Goal: Task Accomplishment & Management: Complete application form

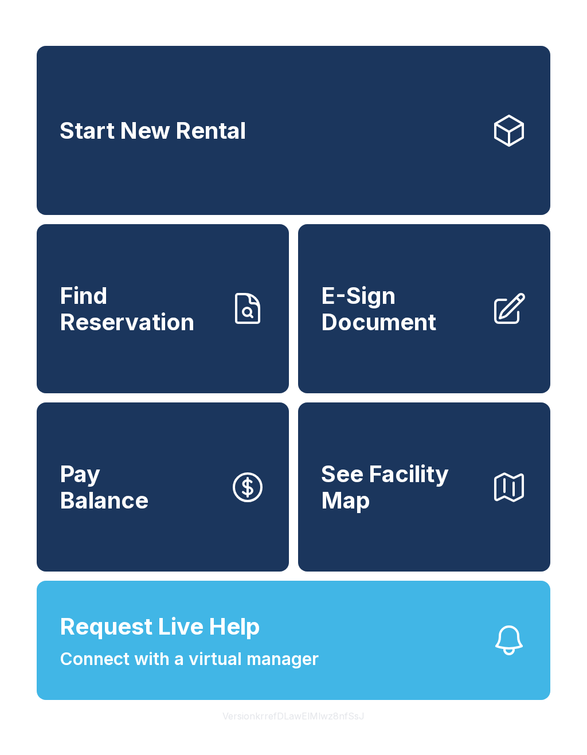
click at [451, 126] on link "Start New Rental" at bounding box center [294, 130] width 514 height 169
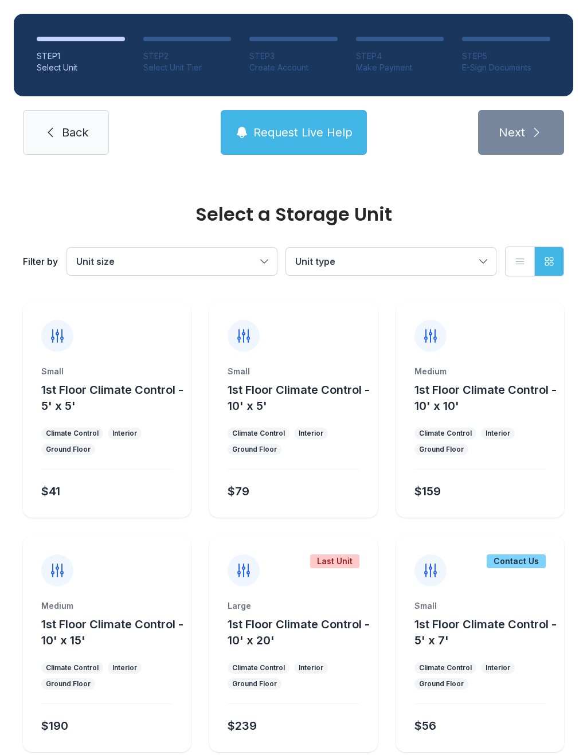
click at [134, 617] on button "1st Floor Climate Control - 10' x 15'" at bounding box center [113, 633] width 145 height 32
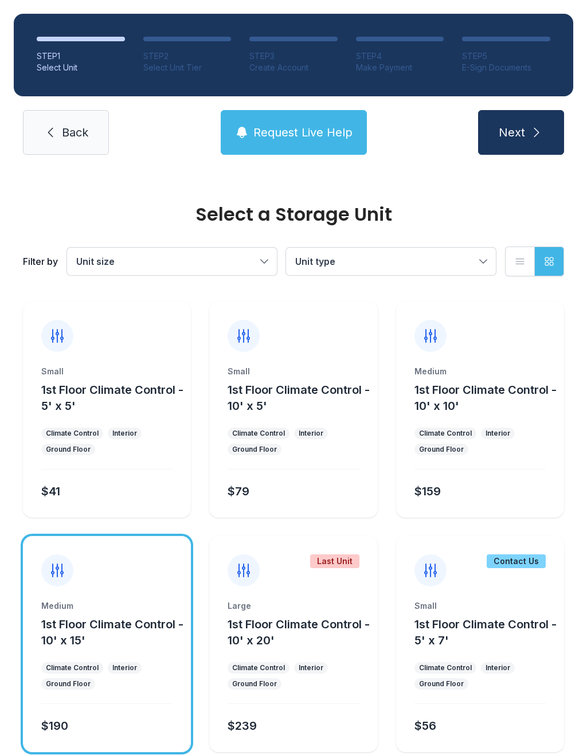
click at [542, 135] on icon "submit" at bounding box center [537, 133] width 14 height 14
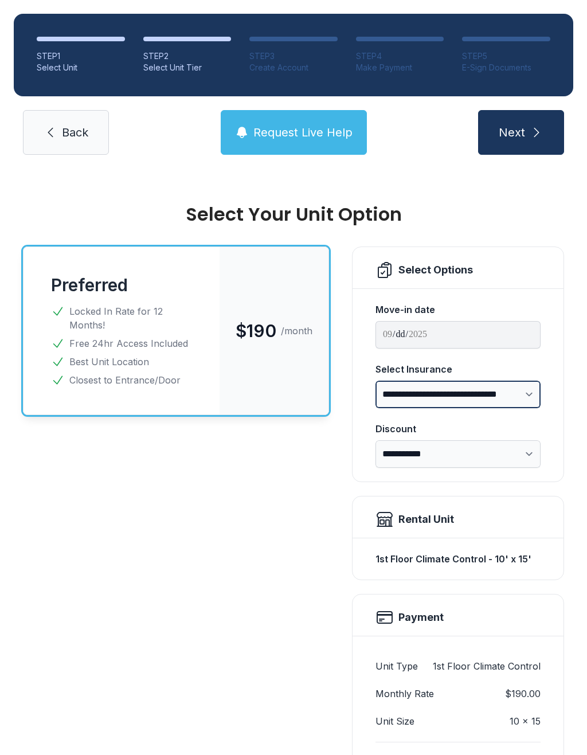
click at [496, 392] on select "**********" at bounding box center [458, 395] width 165 height 28
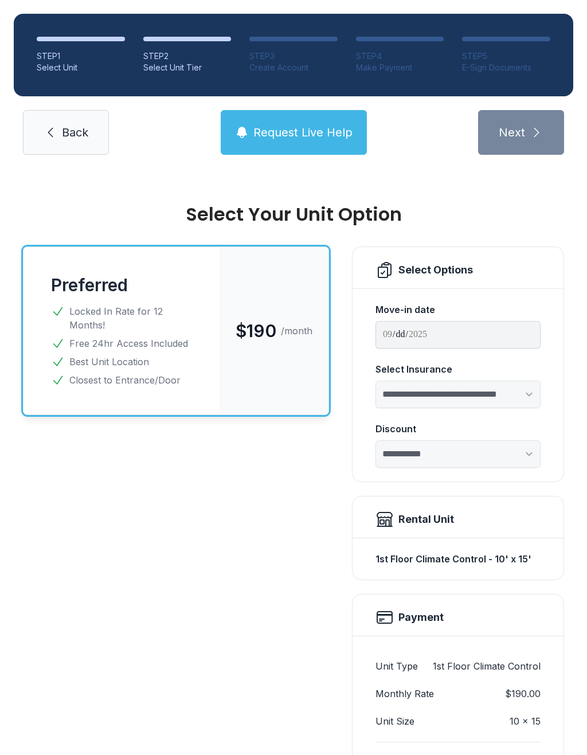
select select "****"
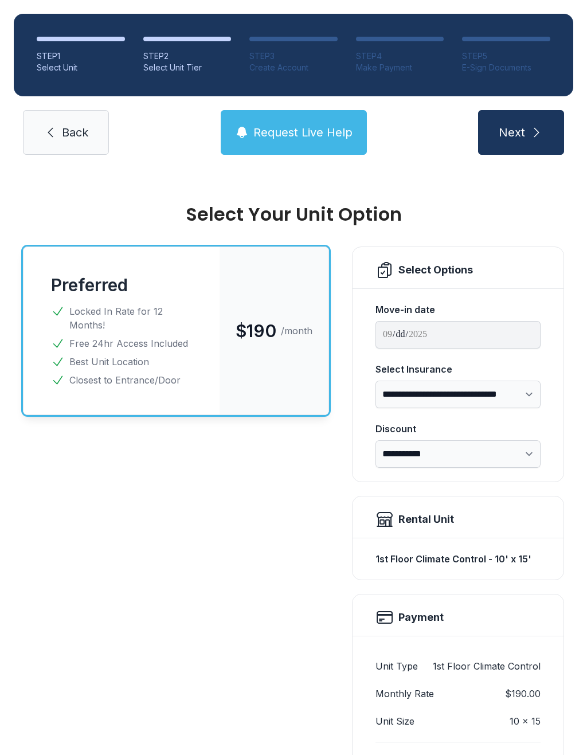
click at [502, 55] on div "STEP 5" at bounding box center [506, 55] width 88 height 11
click at [71, 127] on span "Back" at bounding box center [75, 132] width 26 height 16
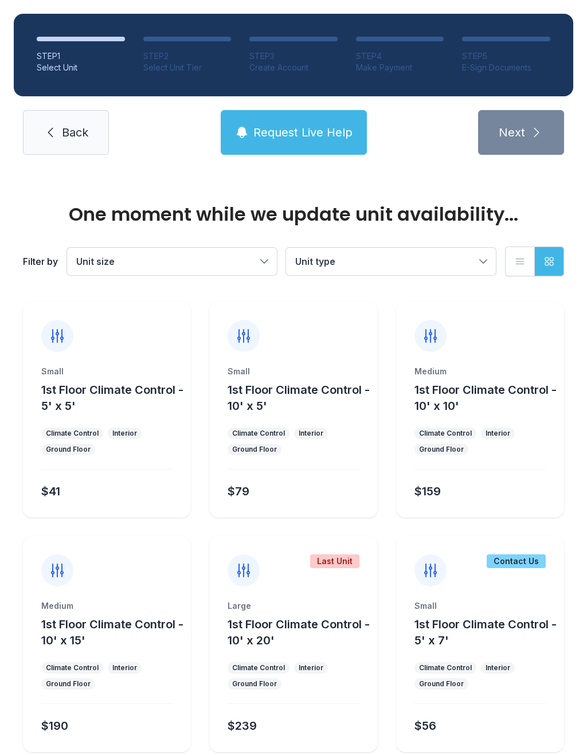
click at [94, 125] on link "Back" at bounding box center [66, 132] width 86 height 45
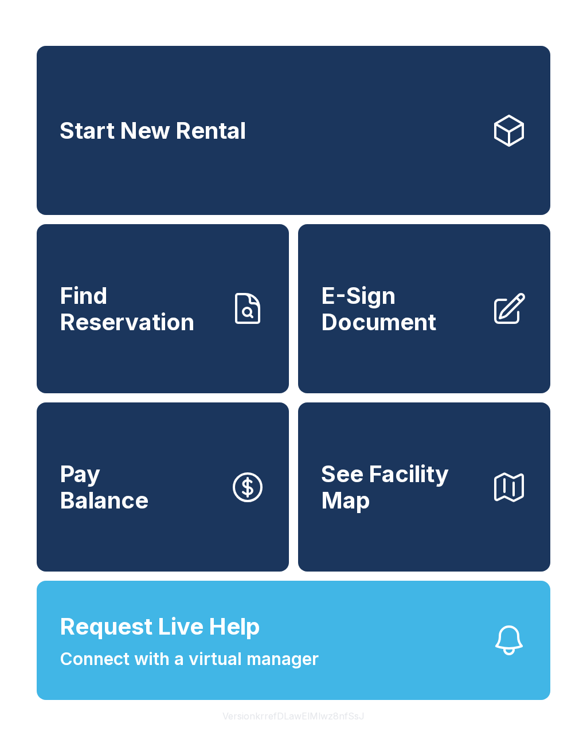
click at [426, 325] on span "E-Sign Document" at bounding box center [401, 309] width 161 height 52
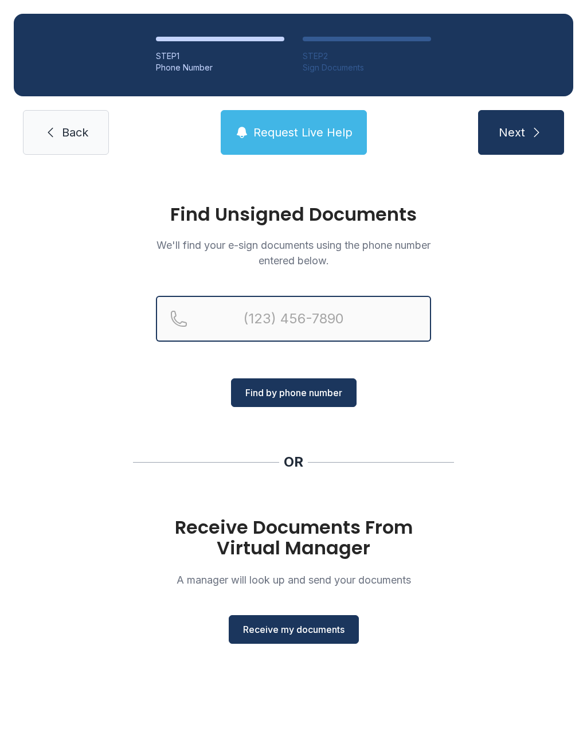
click at [356, 301] on input "Reservation phone number" at bounding box center [293, 319] width 275 height 46
type input "("
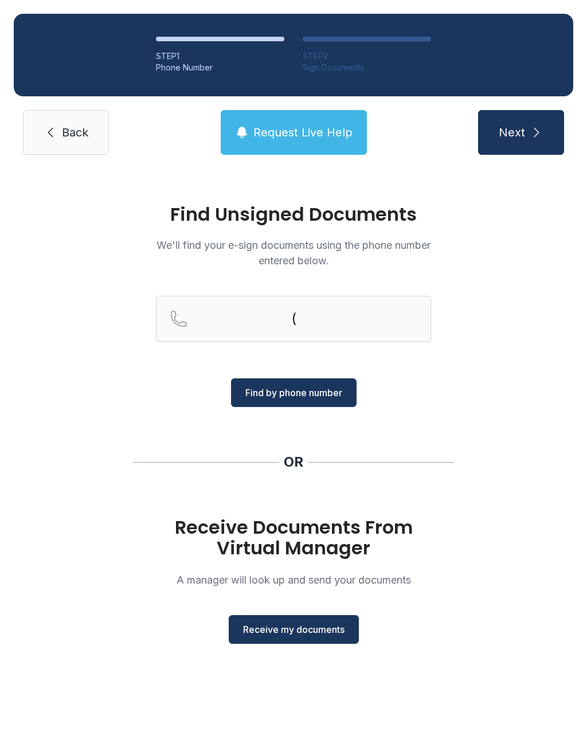
click at [494, 411] on div "Find Unsigned Documents We'll find your e-sign documents using the phone number…" at bounding box center [293, 429] width 587 height 521
click at [80, 128] on span "Back" at bounding box center [75, 132] width 26 height 16
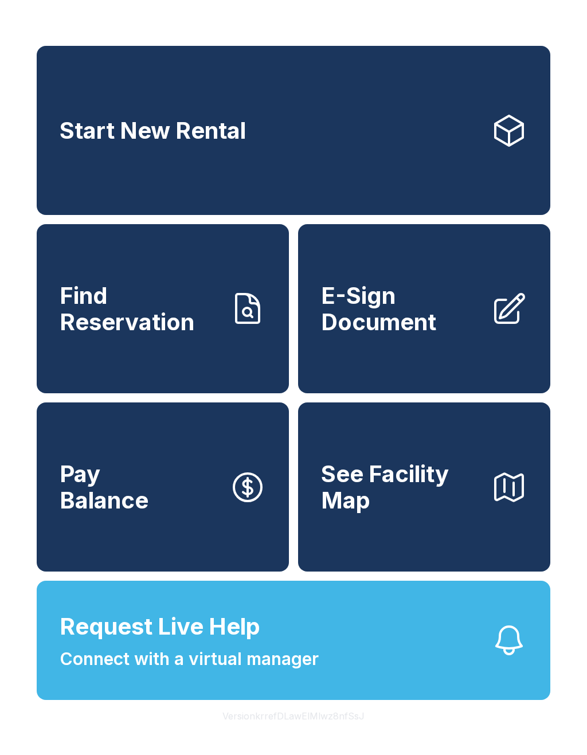
click at [435, 326] on span "E-Sign Document" at bounding box center [401, 309] width 161 height 52
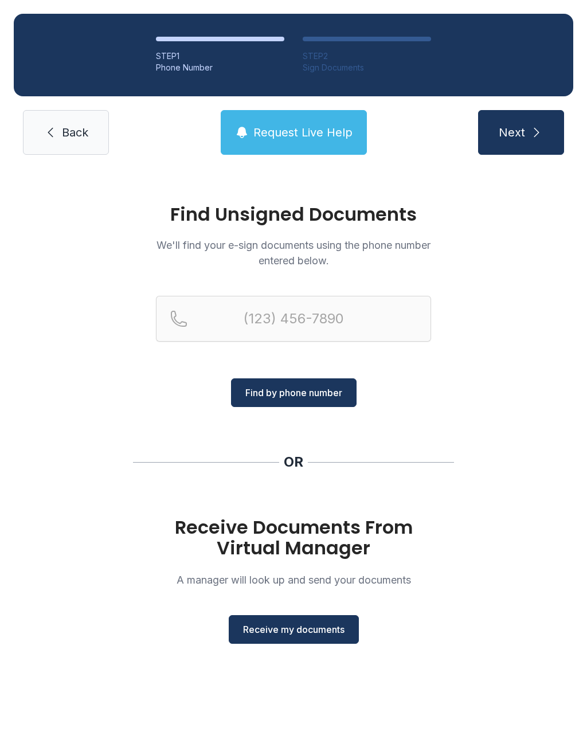
click at [307, 632] on span "Receive my documents" at bounding box center [294, 630] width 102 height 14
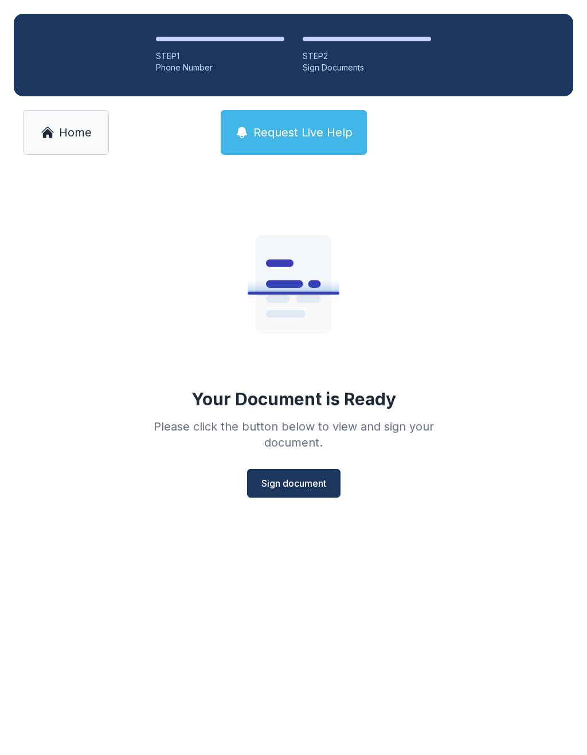
click at [309, 478] on span "Sign document" at bounding box center [294, 484] width 65 height 14
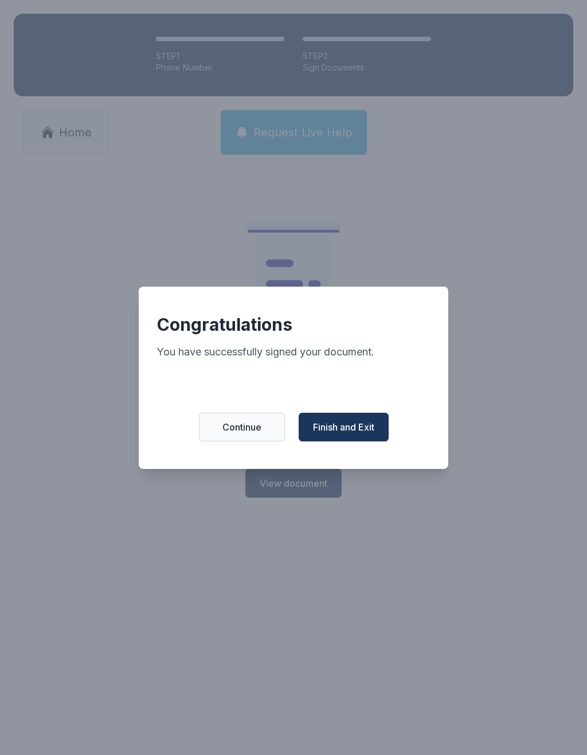
click at [356, 428] on span "Finish and Exit" at bounding box center [343, 427] width 61 height 14
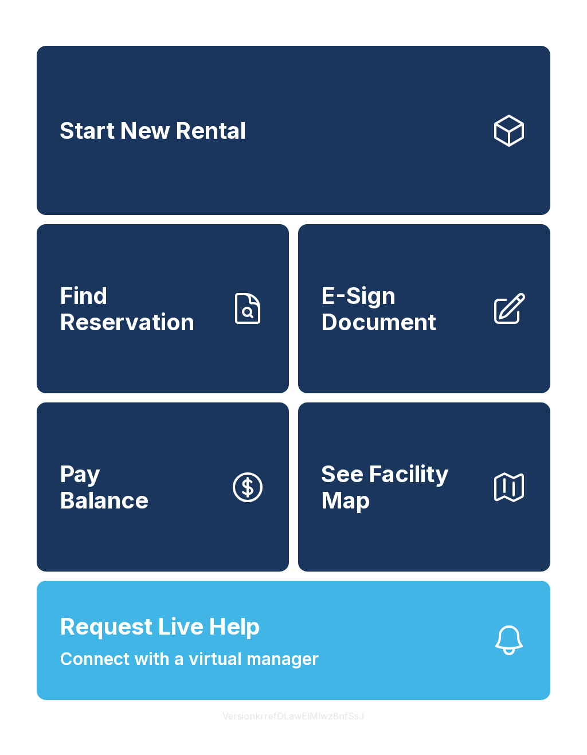
click at [418, 315] on span "E-Sign Document" at bounding box center [401, 309] width 161 height 52
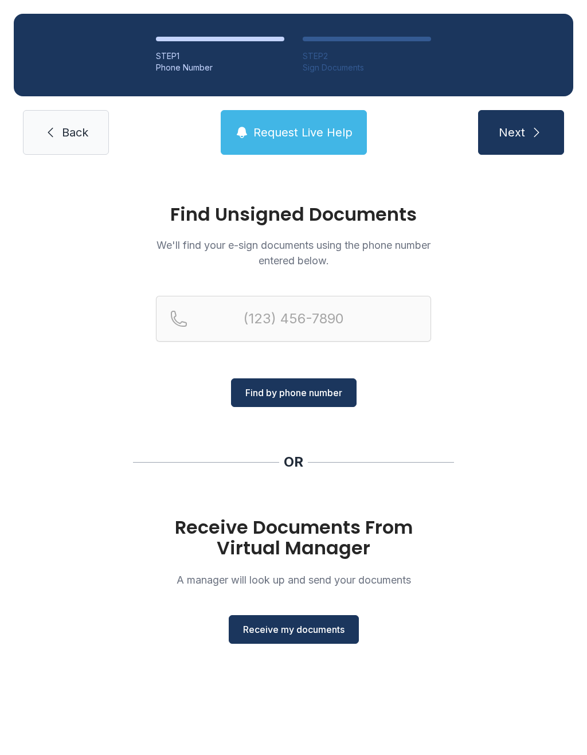
click at [314, 627] on span "Receive my documents" at bounding box center [294, 630] width 102 height 14
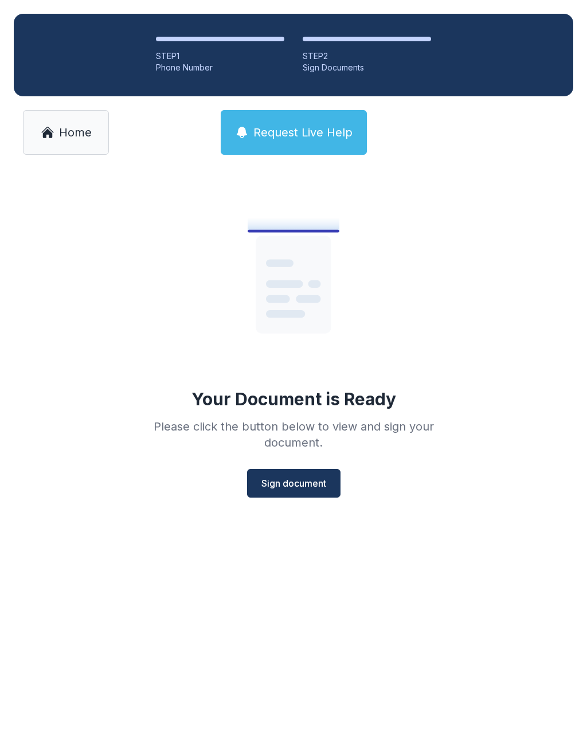
click at [302, 480] on span "Sign document" at bounding box center [294, 484] width 65 height 14
click at [62, 126] on span "Home" at bounding box center [75, 132] width 33 height 16
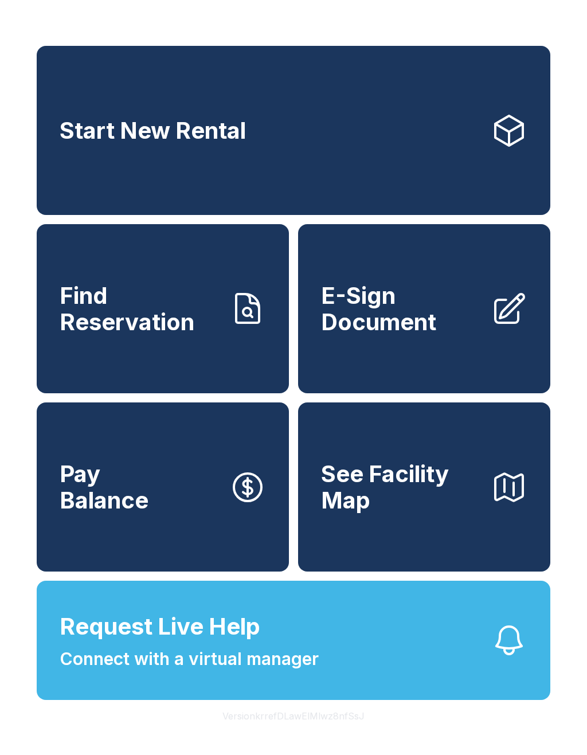
click at [422, 306] on span "E-Sign Document" at bounding box center [401, 309] width 161 height 52
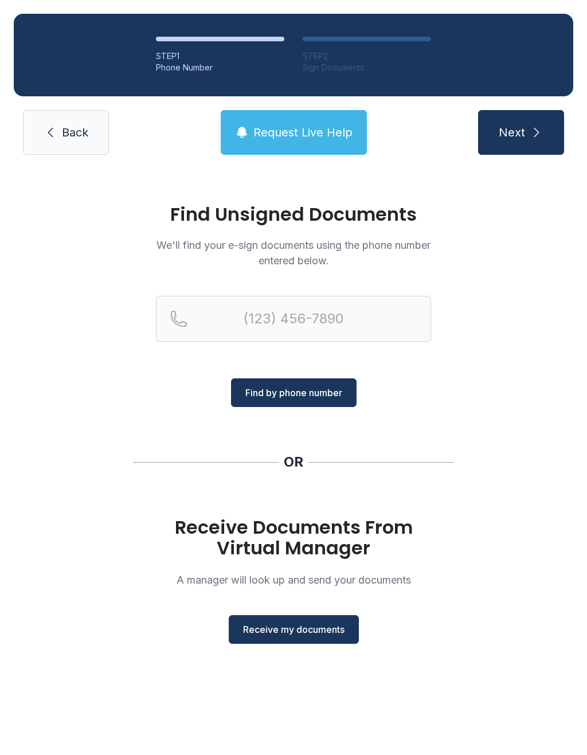
click at [315, 628] on span "Receive my documents" at bounding box center [294, 630] width 102 height 14
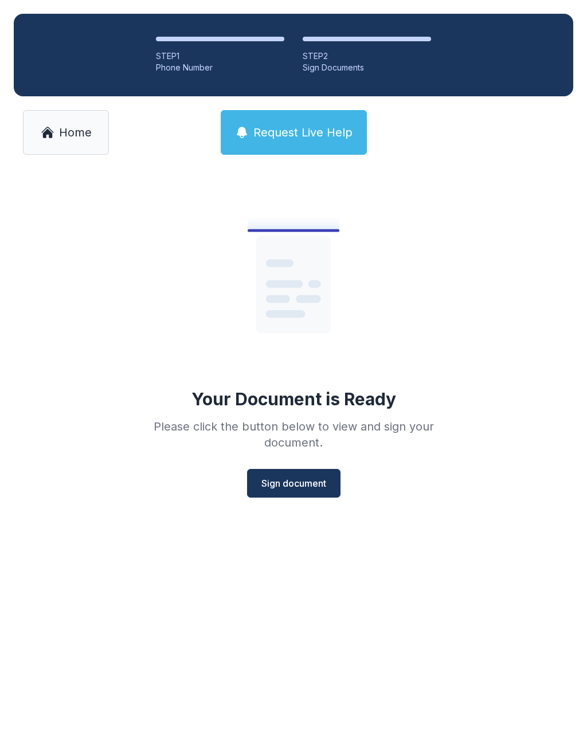
click at [293, 492] on button "Sign document" at bounding box center [293, 483] width 93 height 29
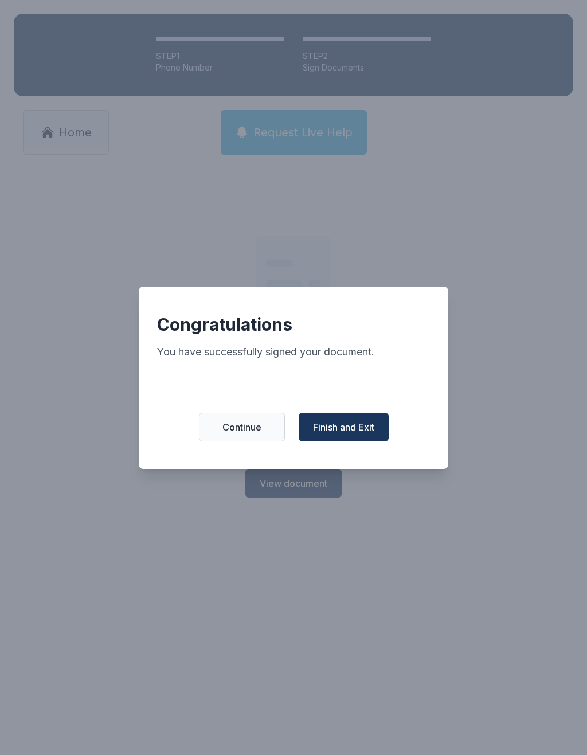
click at [366, 425] on button "Finish and Exit" at bounding box center [344, 427] width 90 height 29
